Goal: Task Accomplishment & Management: Use online tool/utility

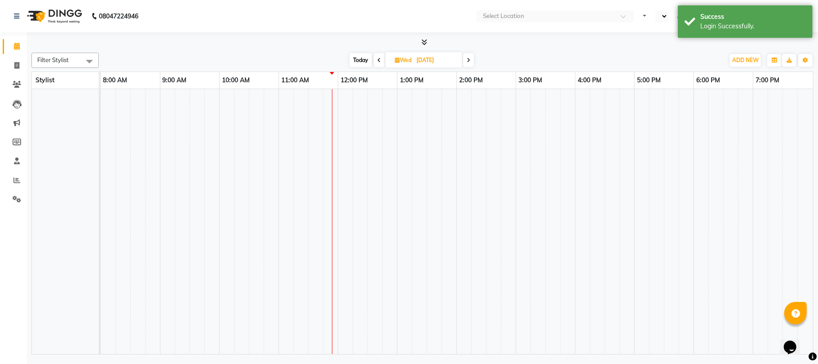
select select "en"
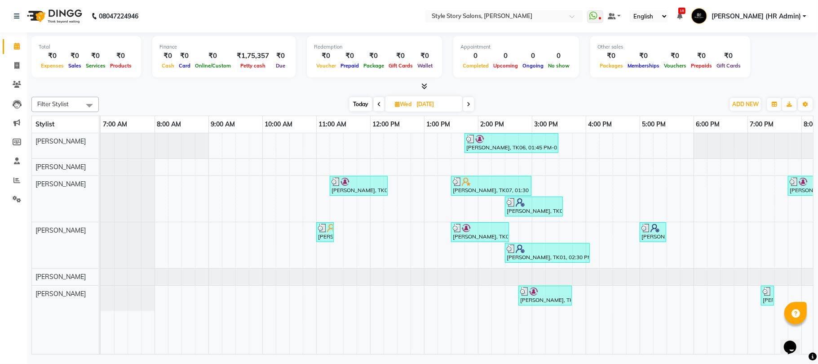
click at [434, 103] on input "[DATE]" at bounding box center [436, 104] width 45 height 13
select select "9"
select select "2025"
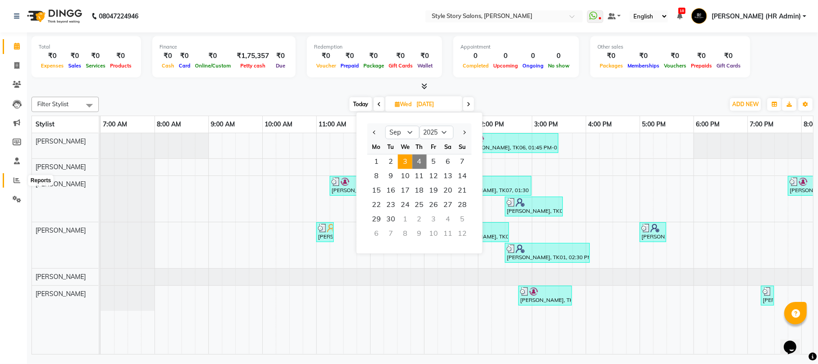
click at [13, 179] on icon at bounding box center [16, 180] width 7 height 7
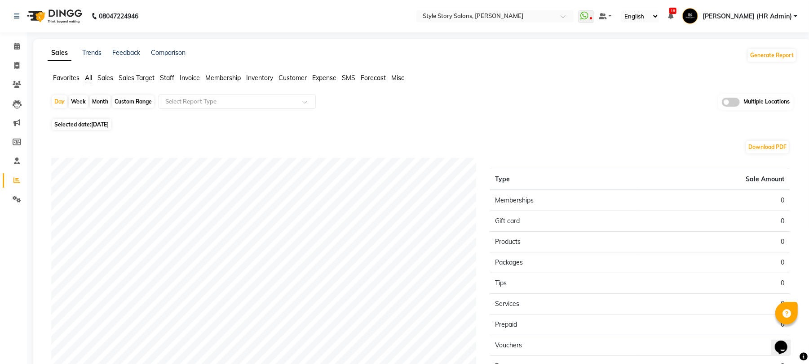
click at [173, 80] on span "Staff" at bounding box center [167, 78] width 14 height 8
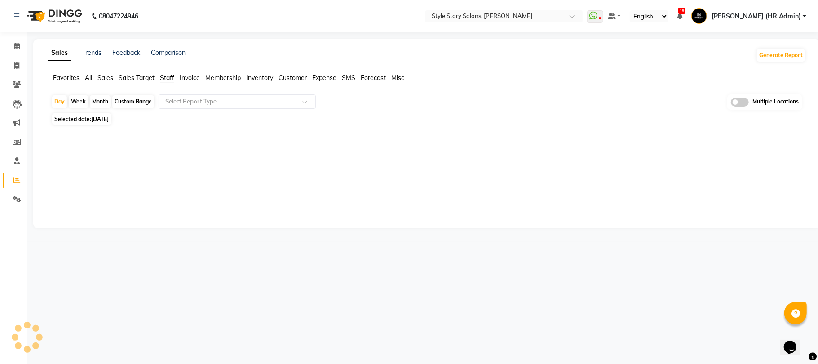
click at [166, 77] on span "Staff" at bounding box center [167, 78] width 14 height 8
click at [178, 105] on input "text" at bounding box center [228, 101] width 129 height 9
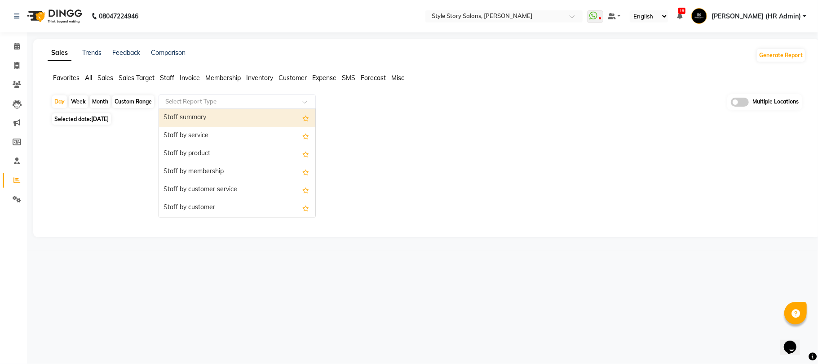
drag, startPoint x: 184, startPoint y: 118, endPoint x: 114, endPoint y: 117, distance: 69.7
click at [184, 119] on div "Staff summary" at bounding box center [237, 118] width 156 height 18
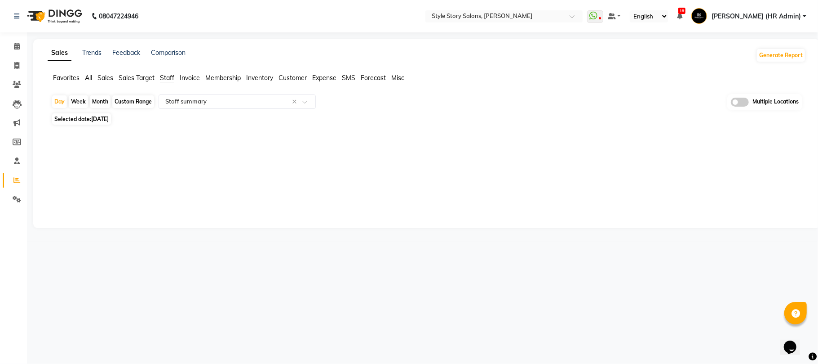
click at [80, 117] on span "Selected date: [DATE]" at bounding box center [81, 118] width 59 height 11
select select "9"
select select "2025"
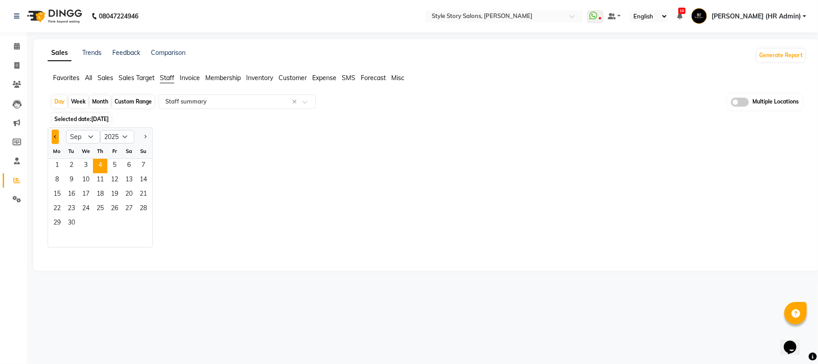
click at [57, 142] on button "Previous month" at bounding box center [55, 136] width 7 height 14
select select "8"
click at [140, 223] on span "31" at bounding box center [143, 223] width 14 height 14
select select "full_report"
select select "csv"
